Goal: Task Accomplishment & Management: Use online tool/utility

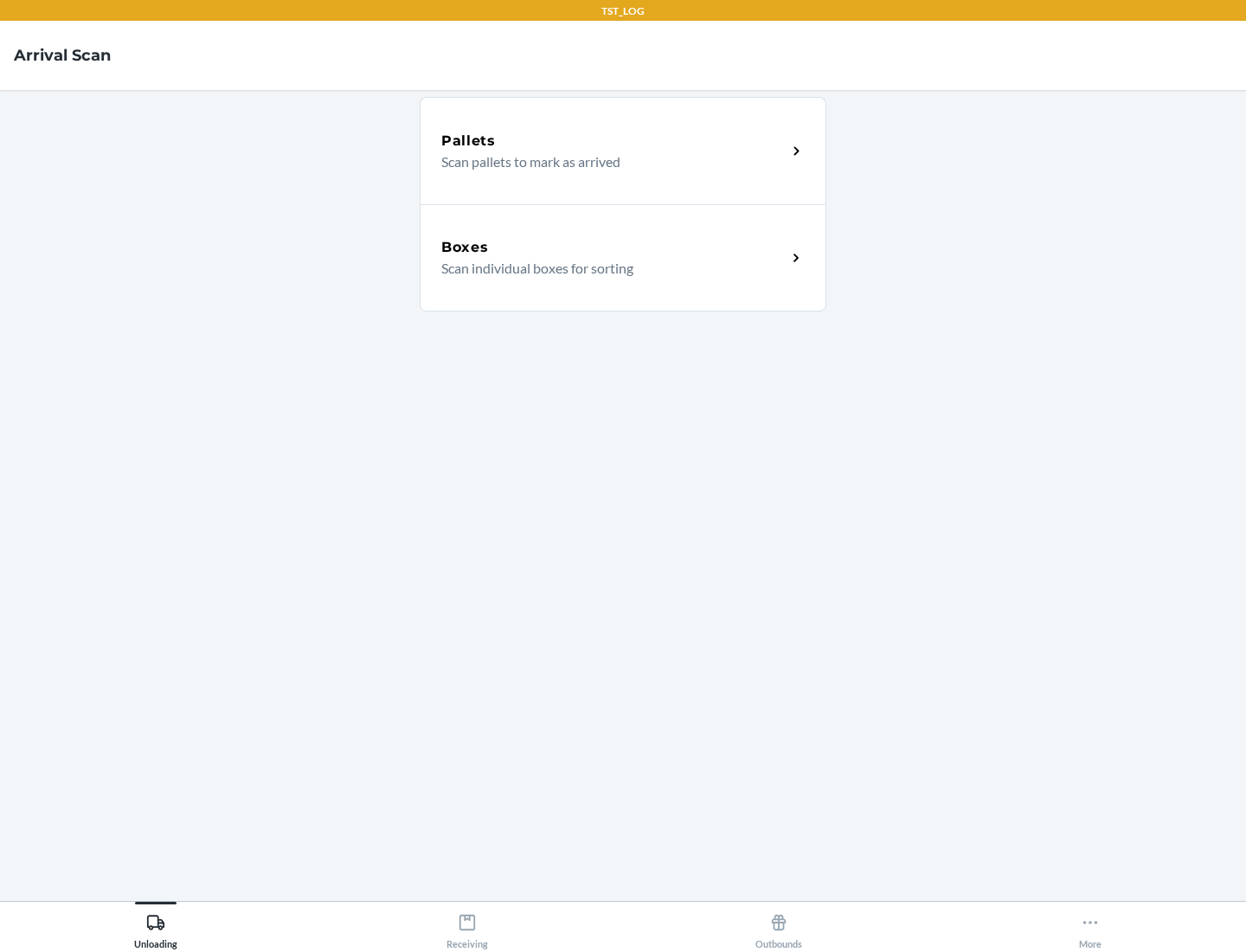
click at [613, 247] on div "Boxes" at bounding box center [613, 247] width 345 height 21
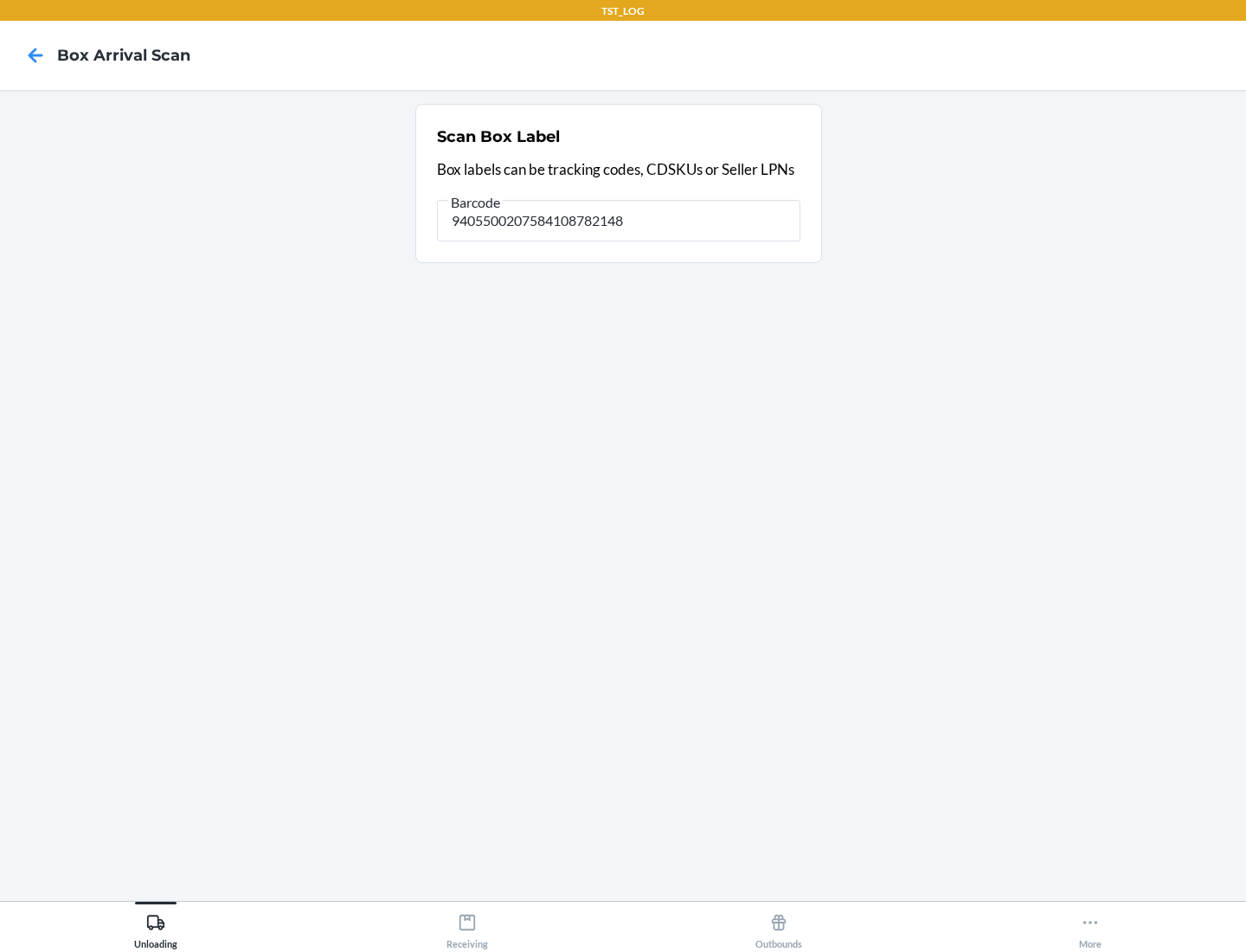
type input "9405500207584108782148"
